Goal: Task Accomplishment & Management: Complete application form

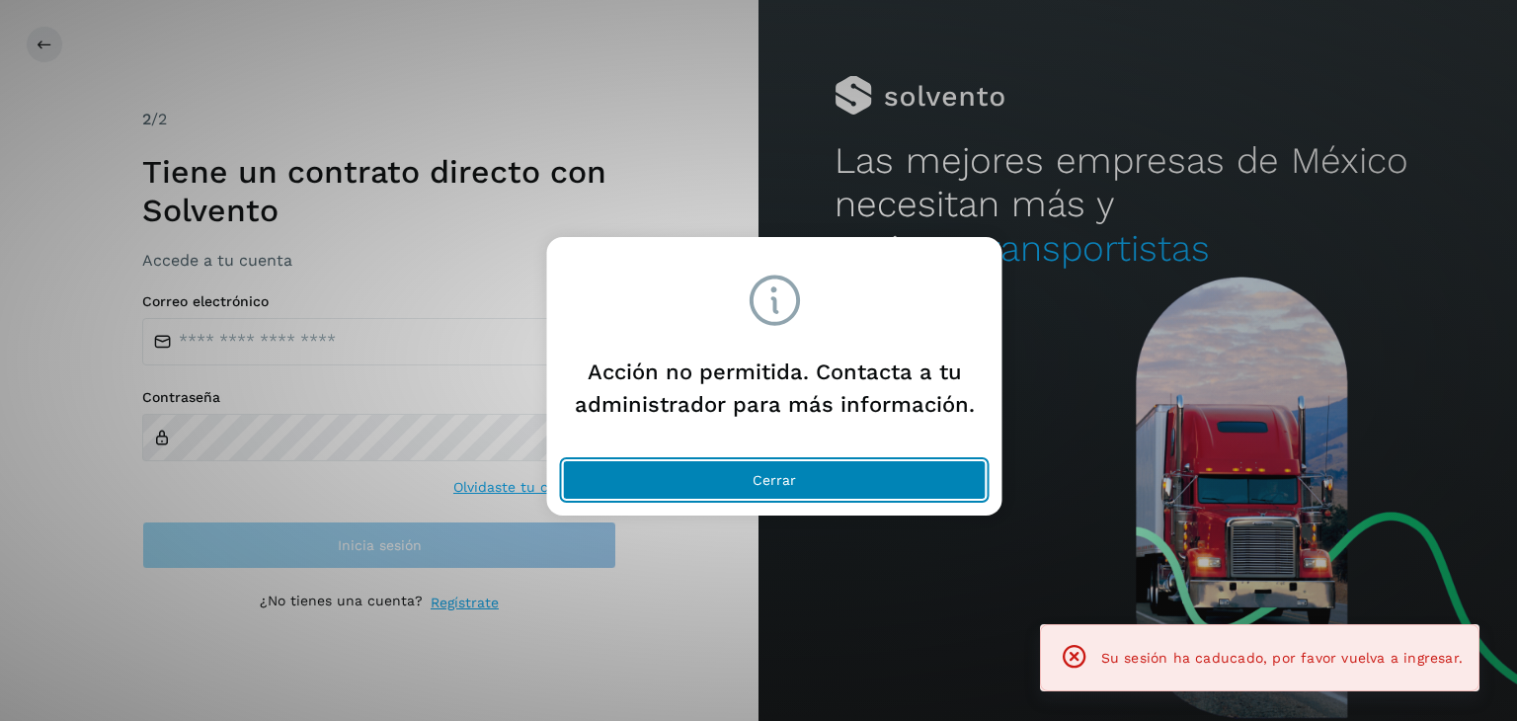
drag, startPoint x: 814, startPoint y: 487, endPoint x: 429, endPoint y: 211, distance: 473.5
click at [814, 488] on button "Cerrar" at bounding box center [775, 479] width 424 height 39
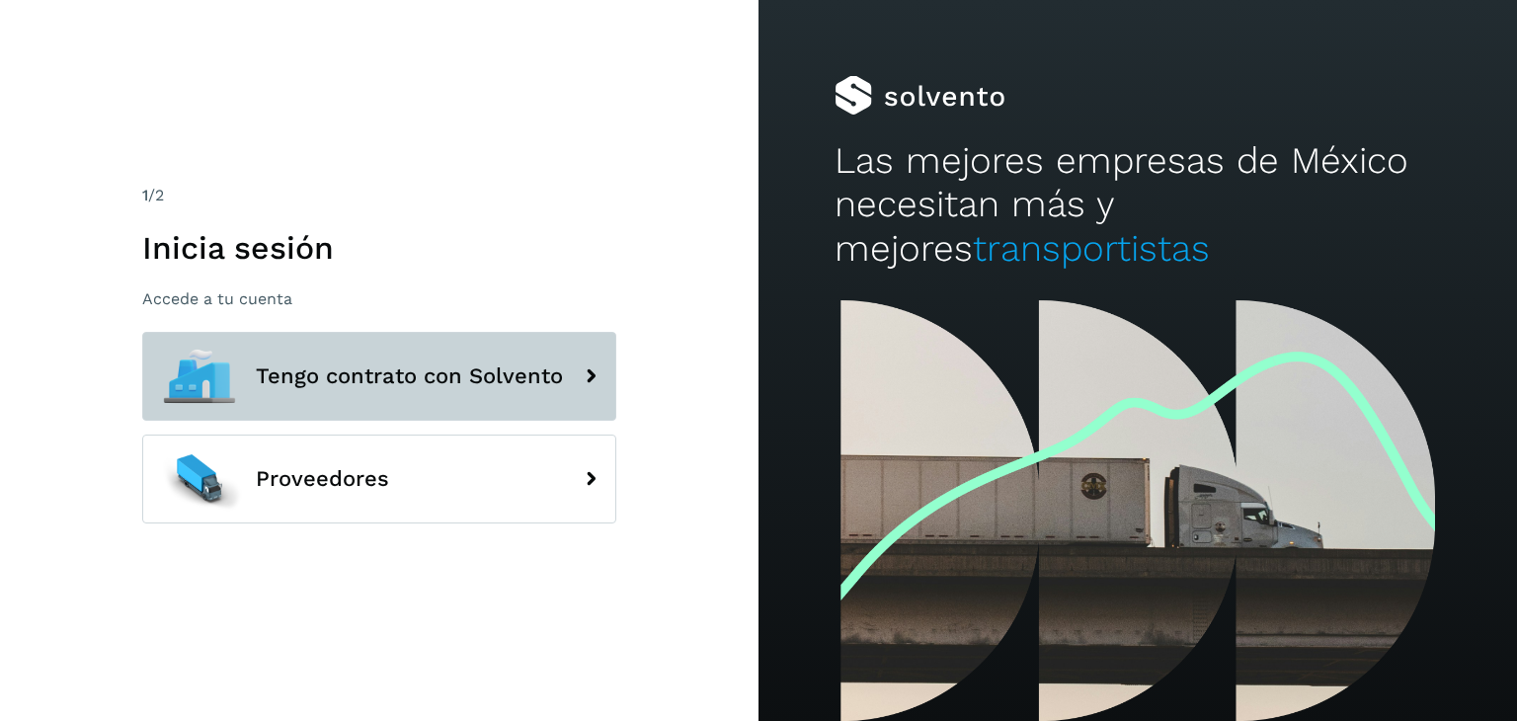
click at [419, 354] on button "Tengo contrato con Solvento" at bounding box center [379, 376] width 474 height 89
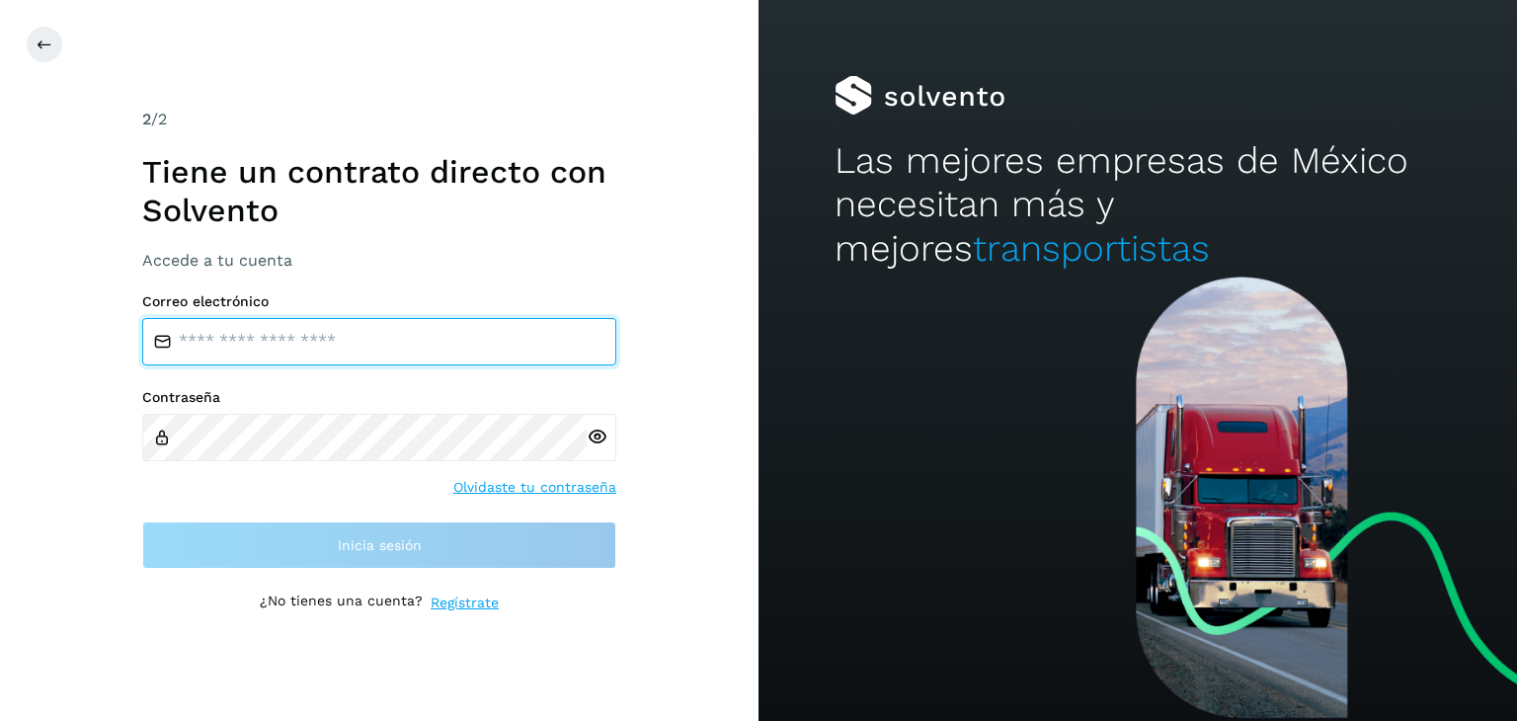
drag, startPoint x: 224, startPoint y: 342, endPoint x: 265, endPoint y: 343, distance: 40.5
click at [224, 342] on input "email" at bounding box center [379, 341] width 474 height 47
type input "**********"
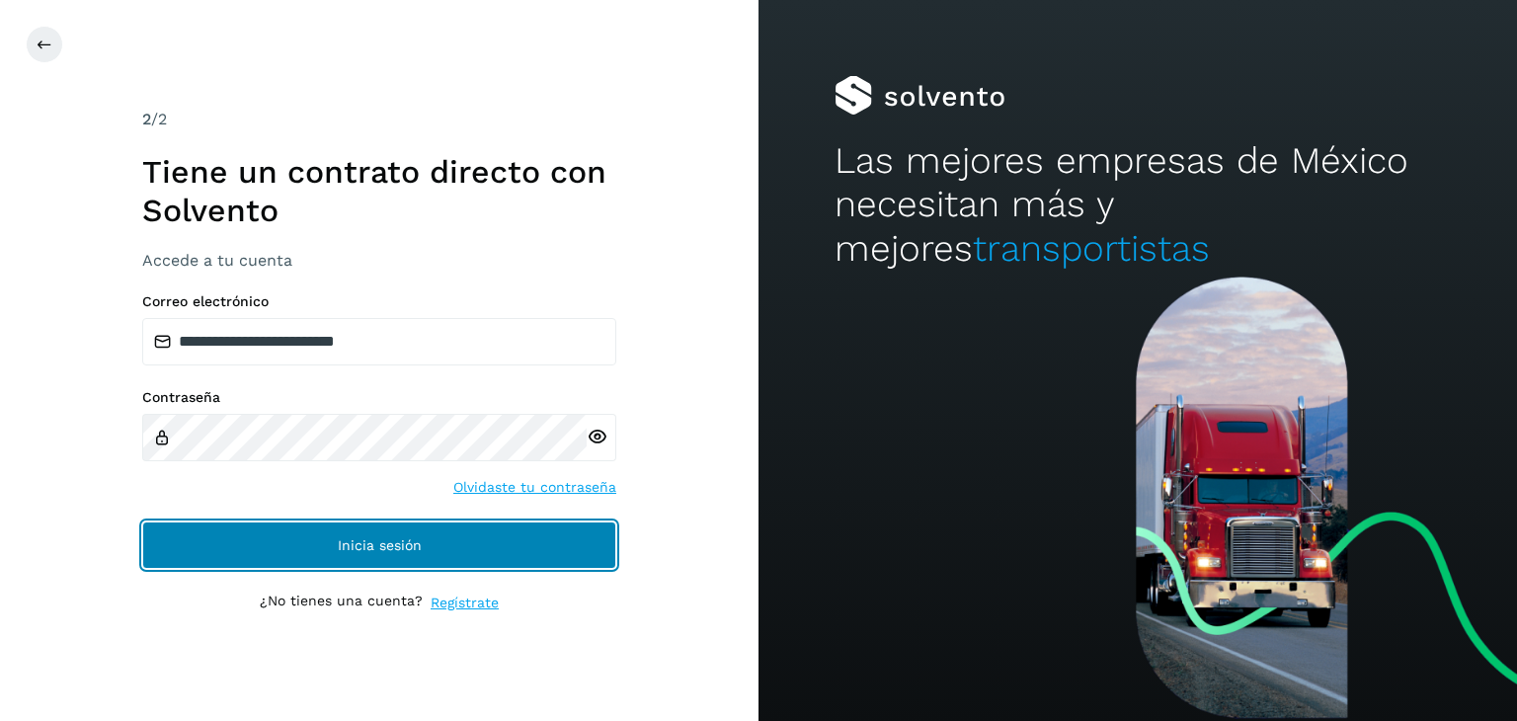
click at [465, 534] on button "Inicia sesión" at bounding box center [379, 544] width 474 height 47
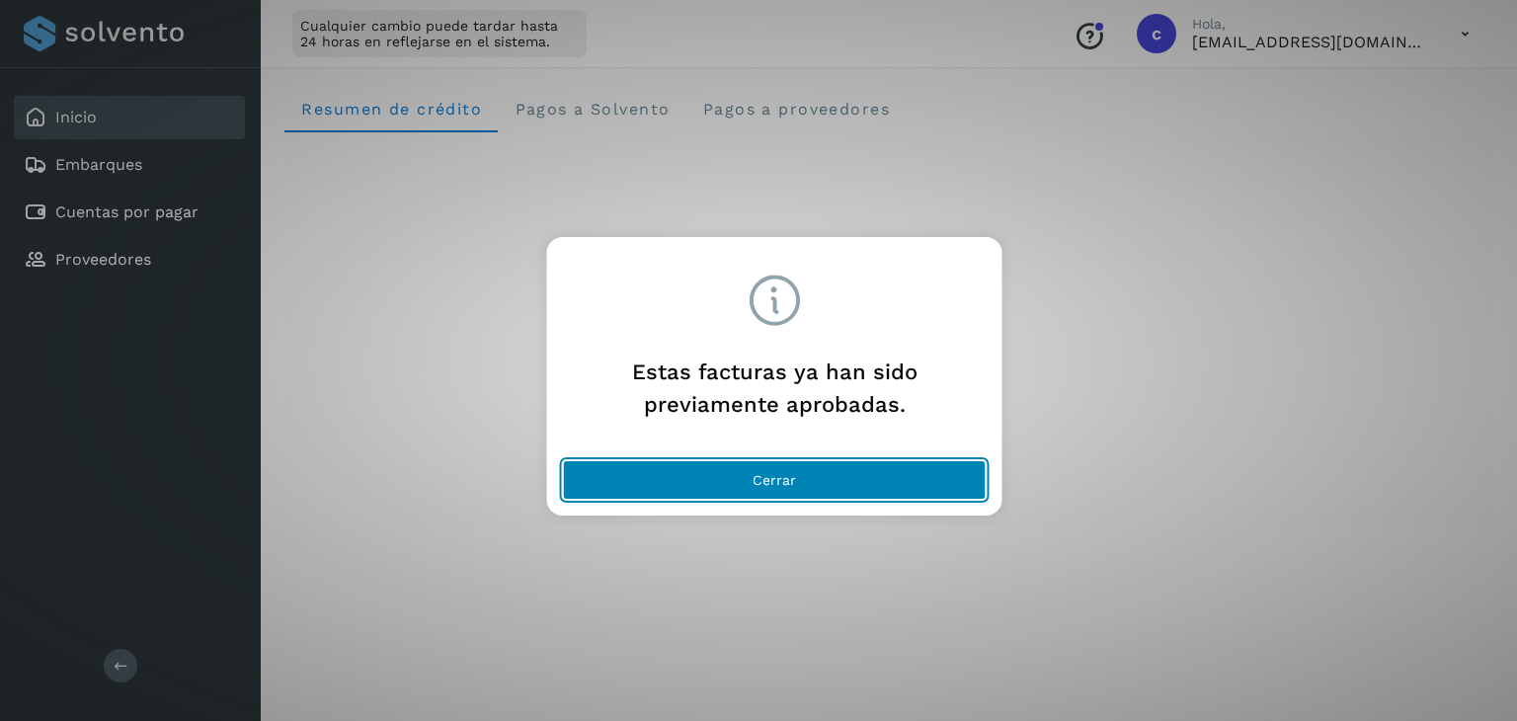
drag, startPoint x: 802, startPoint y: 474, endPoint x: 261, endPoint y: 222, distance: 596.8
click at [791, 484] on button "Cerrar" at bounding box center [775, 479] width 424 height 39
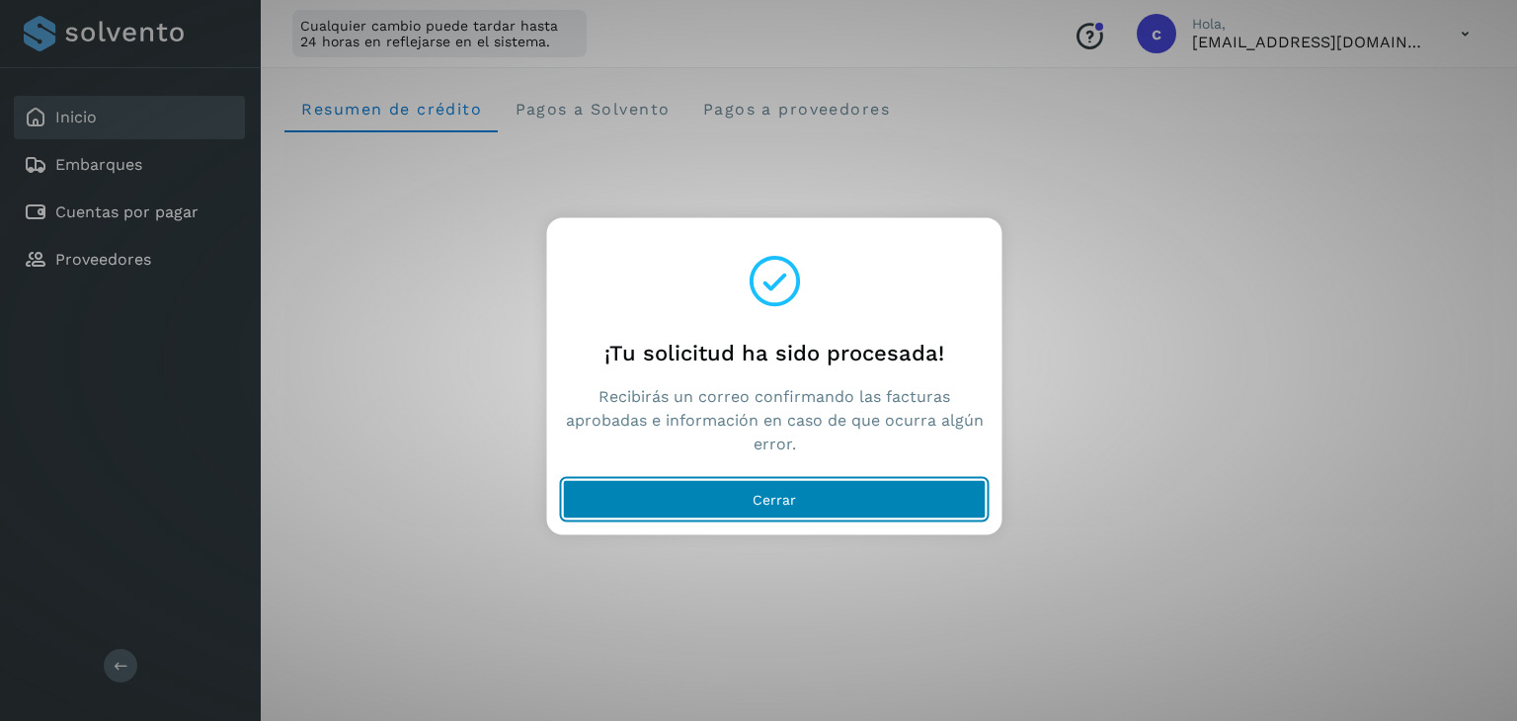
click at [772, 503] on span "Cerrar" at bounding box center [773, 500] width 43 height 14
